Goal: Obtain resource: Download file/media

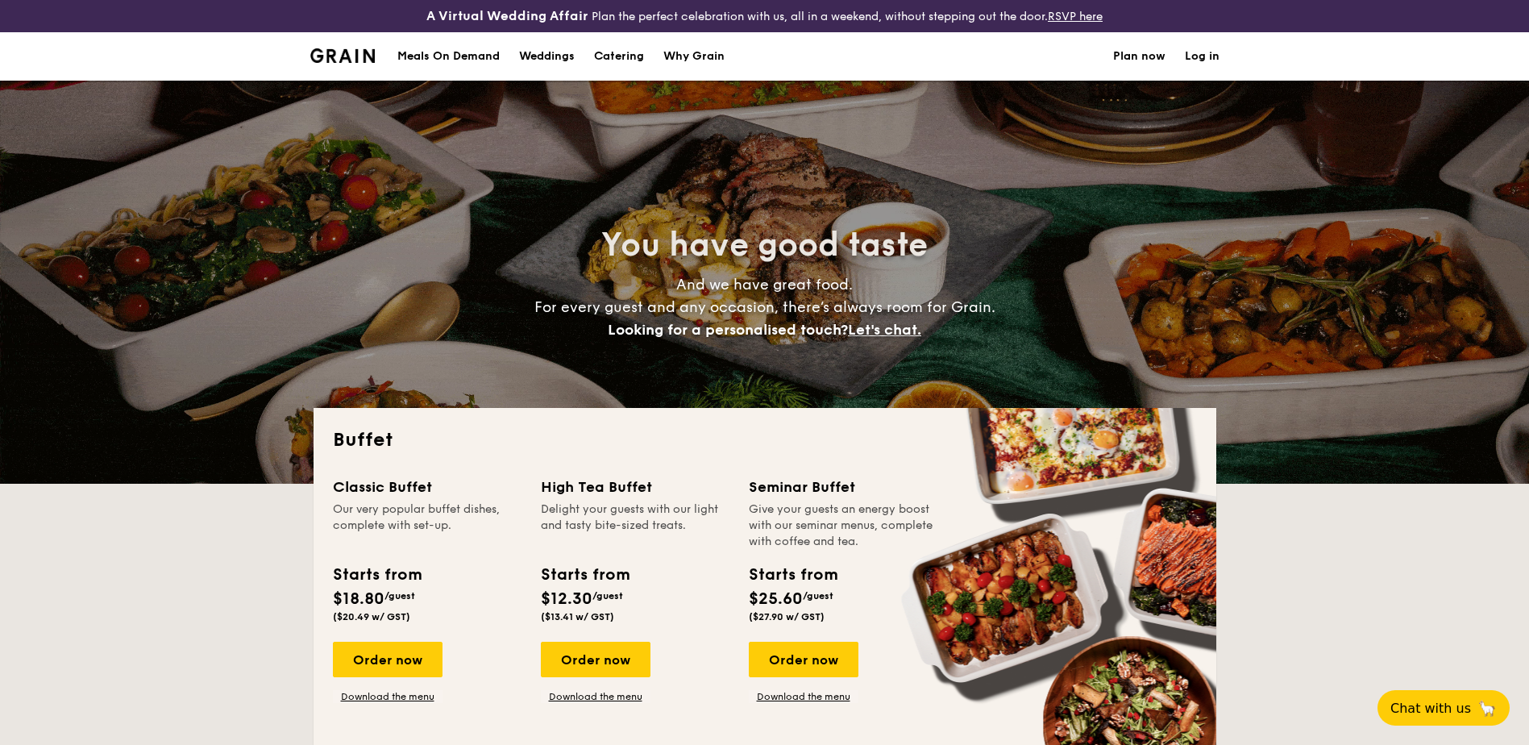
select select
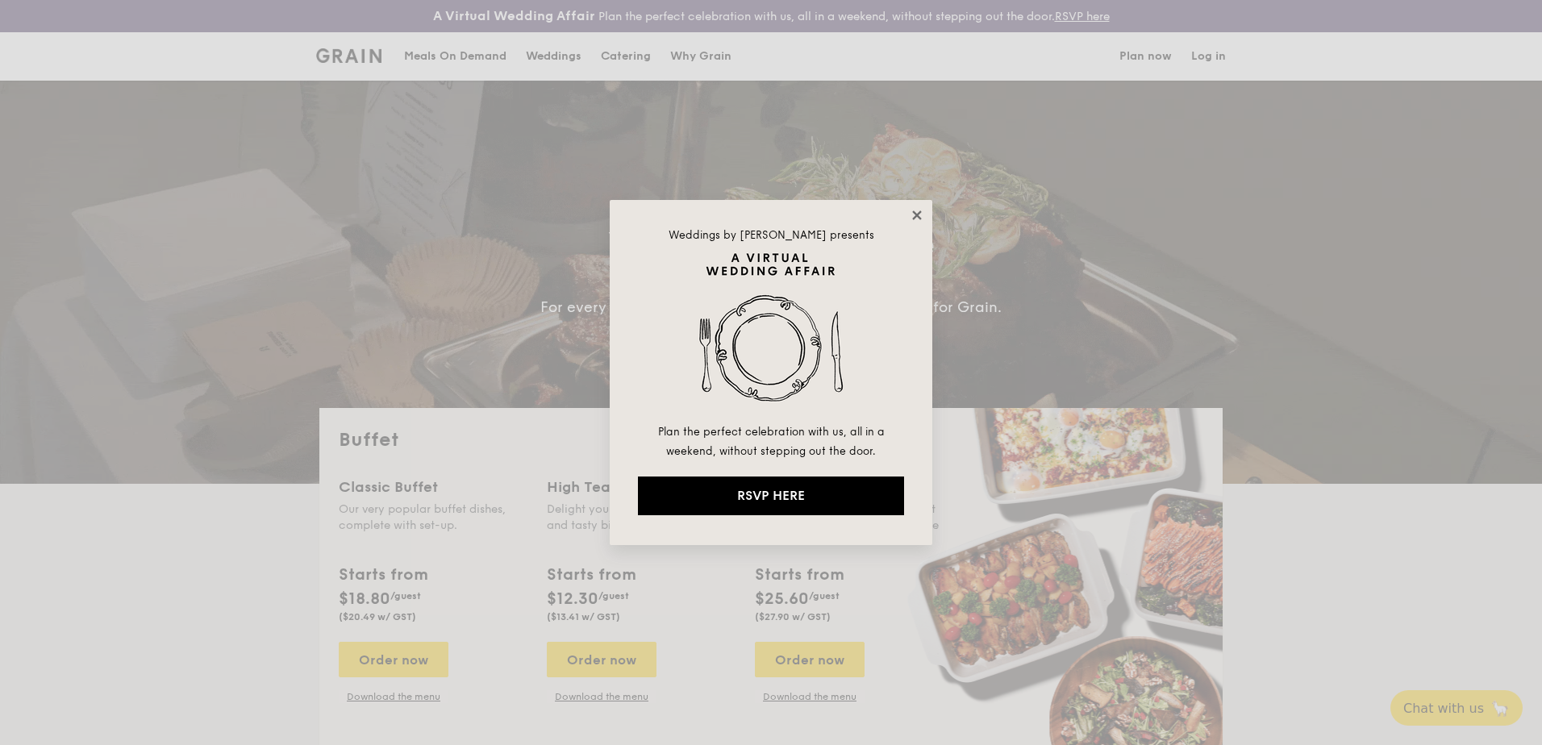
click at [917, 218] on icon at bounding box center [916, 215] width 15 height 15
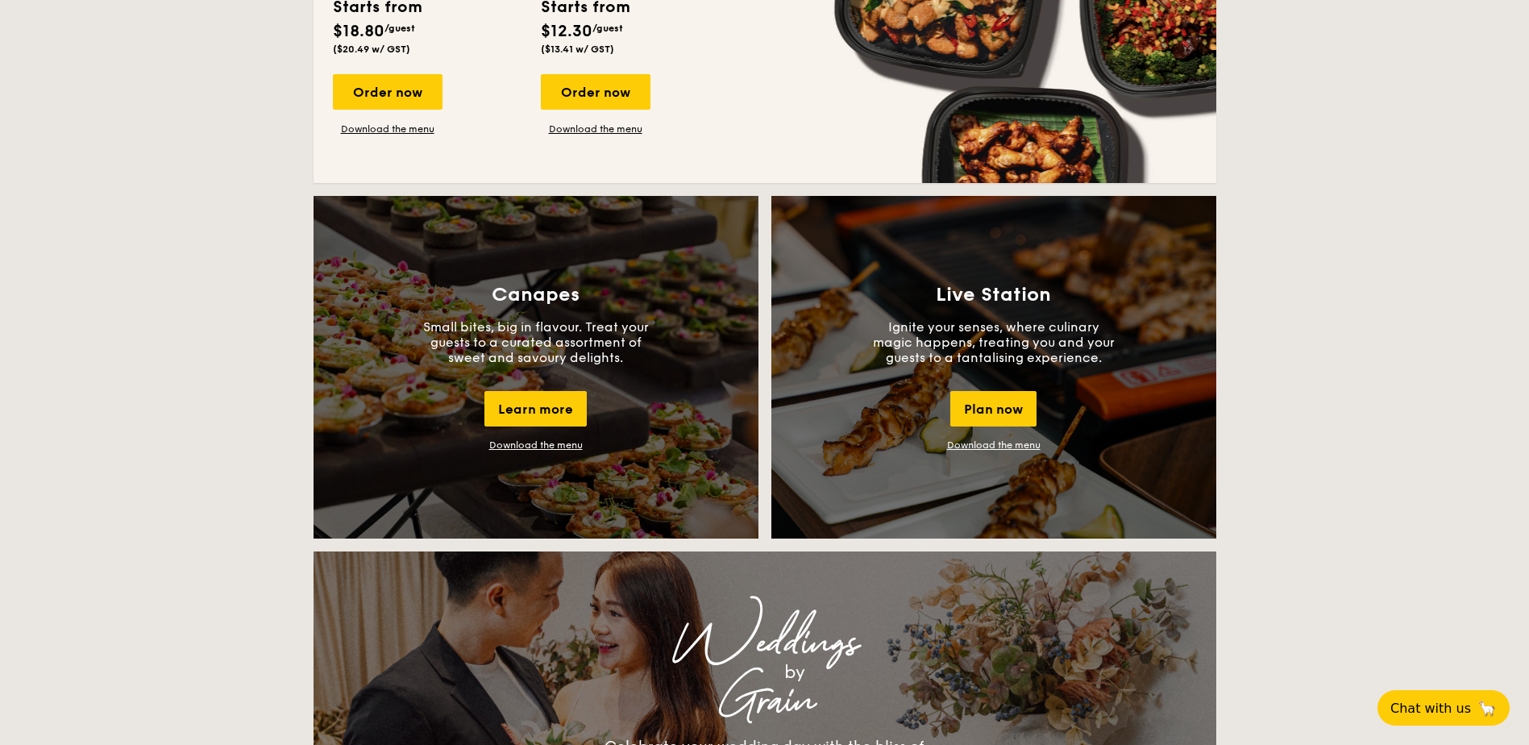
scroll to position [1371, 0]
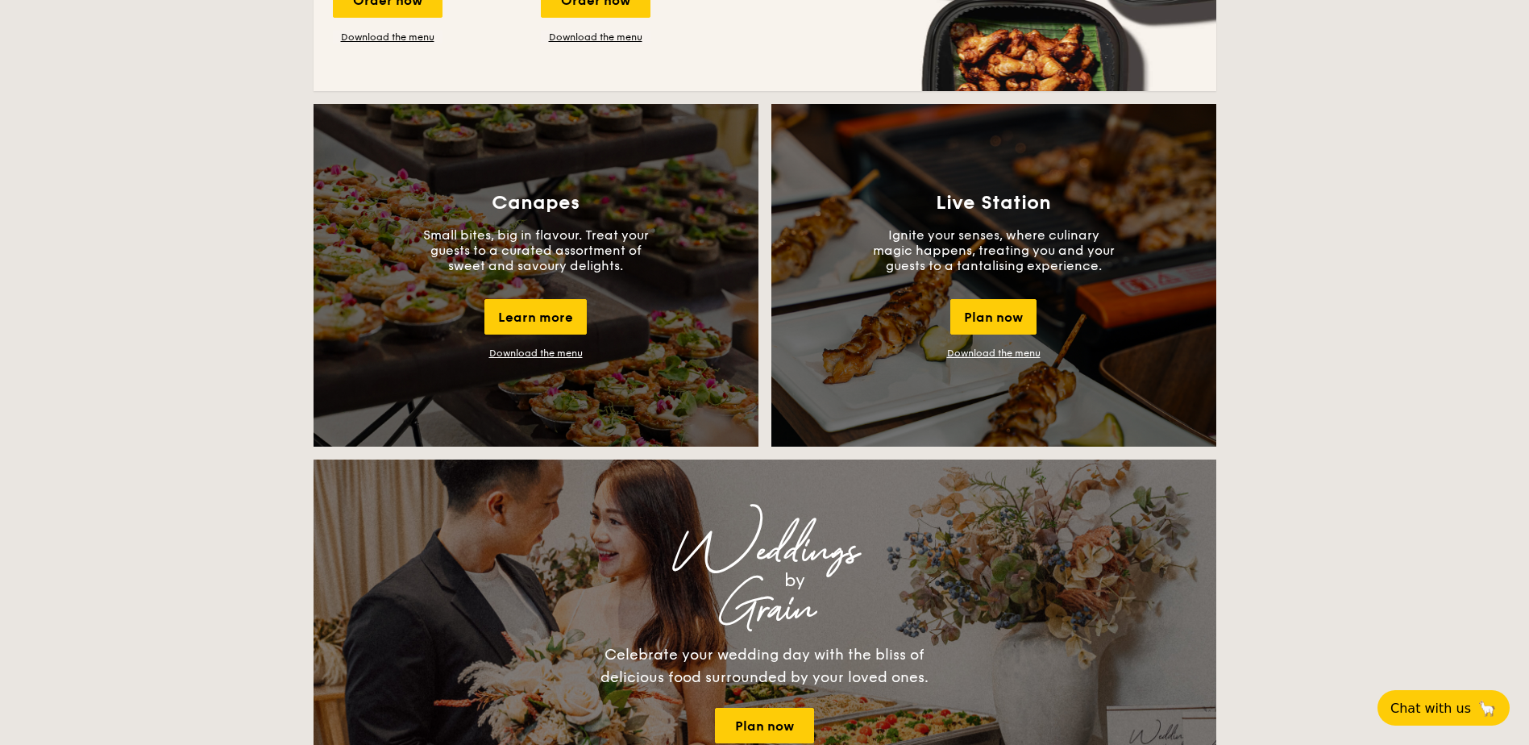
click at [999, 352] on link "Download the menu" at bounding box center [994, 352] width 94 height 11
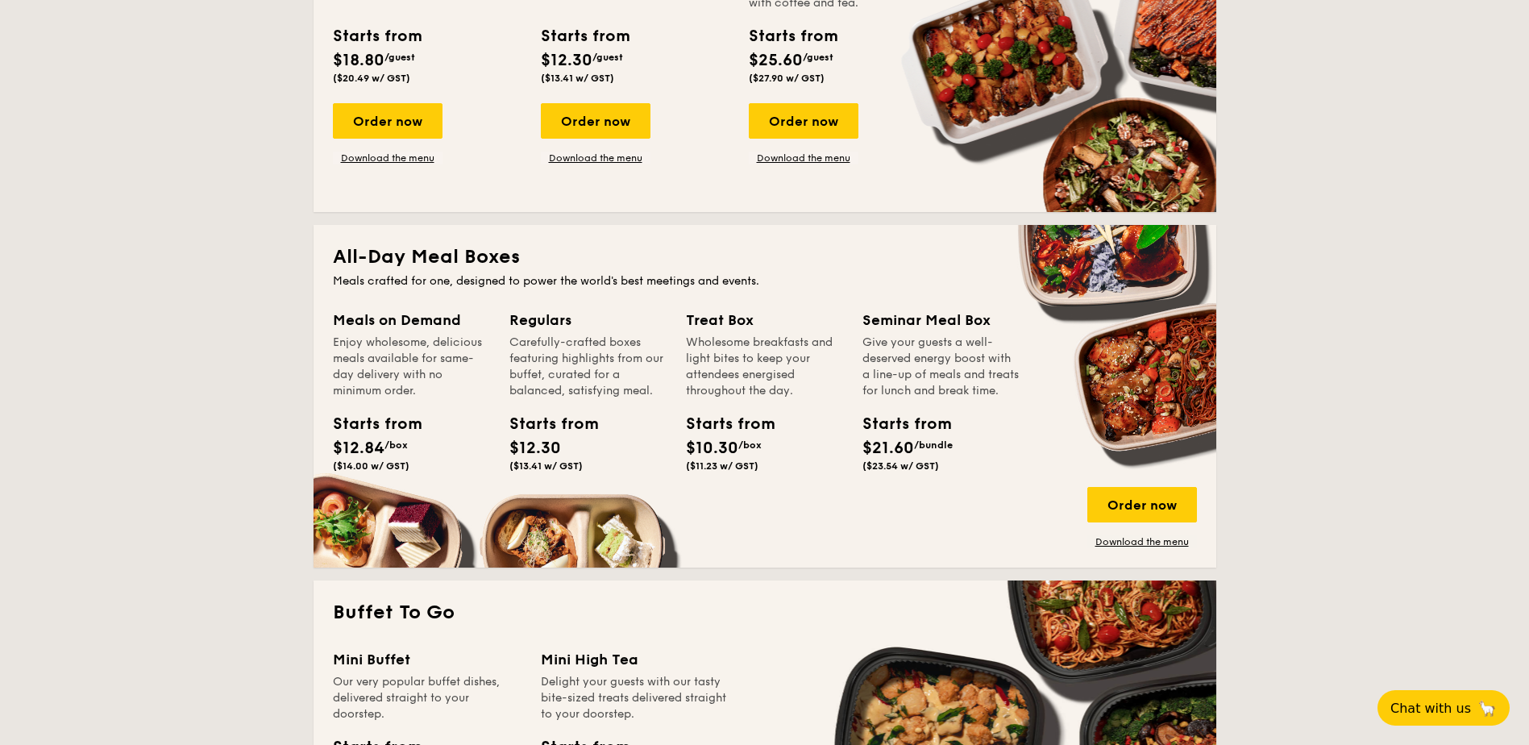
scroll to position [564, 0]
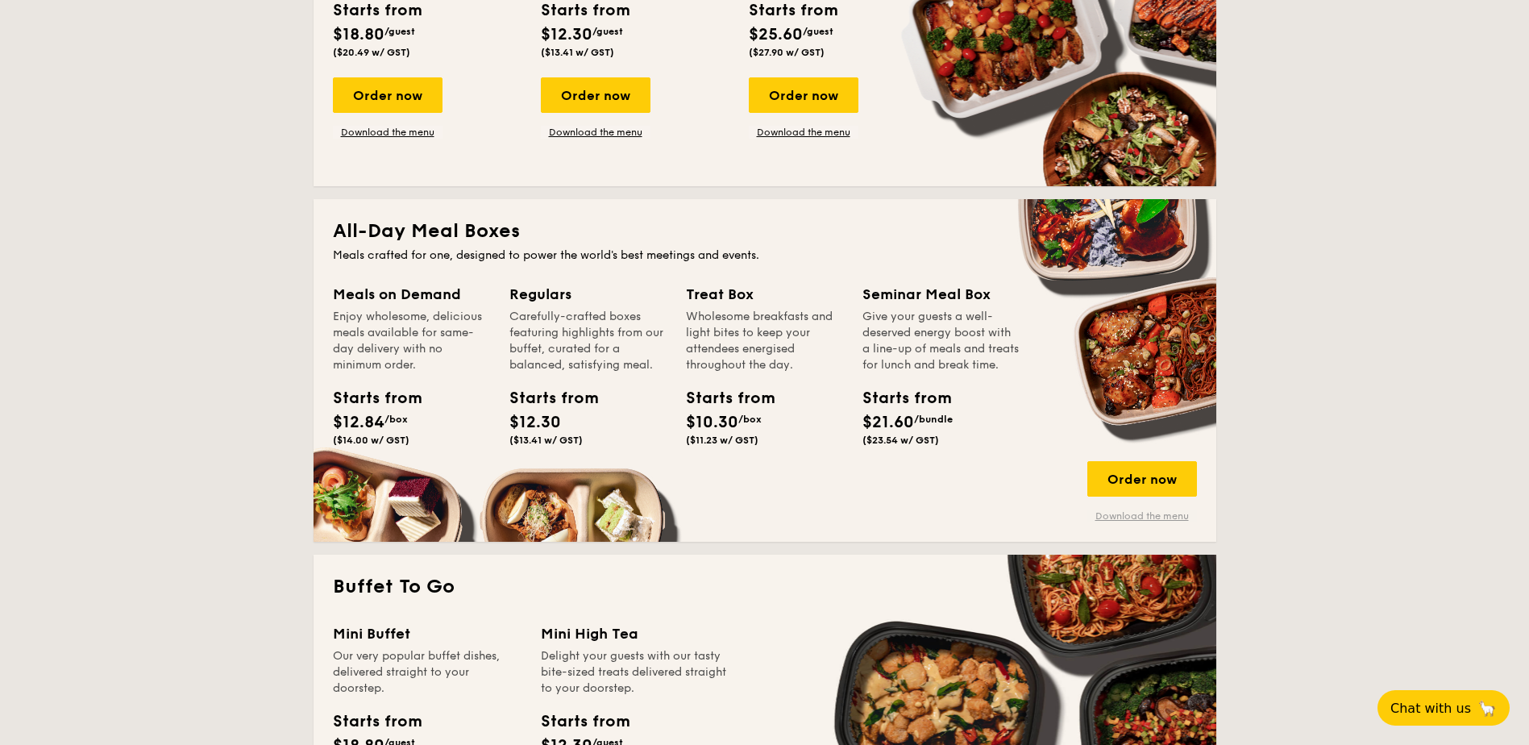
click at [1119, 514] on link "Download the menu" at bounding box center [1143, 516] width 110 height 13
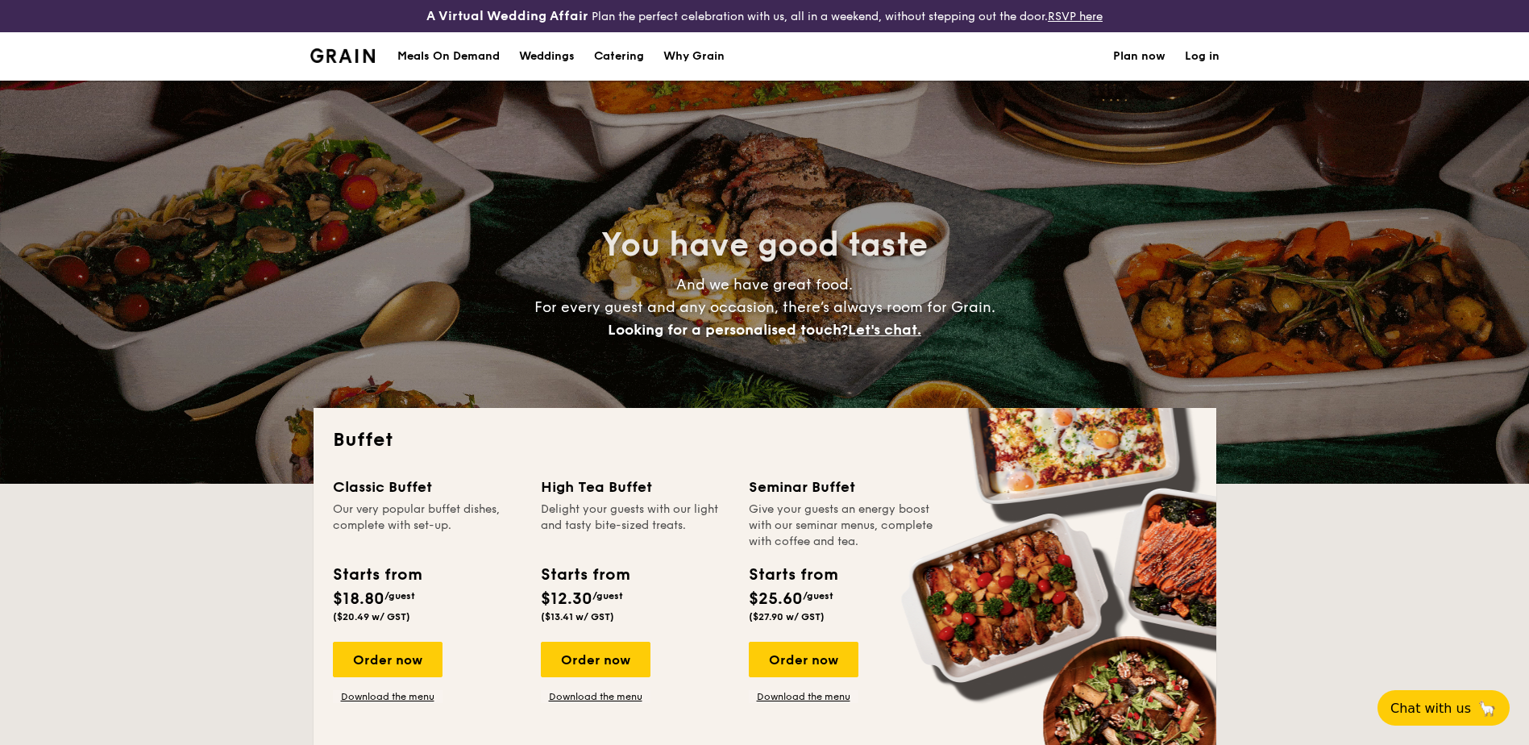
select select
